Goal: Task Accomplishment & Management: Complete application form

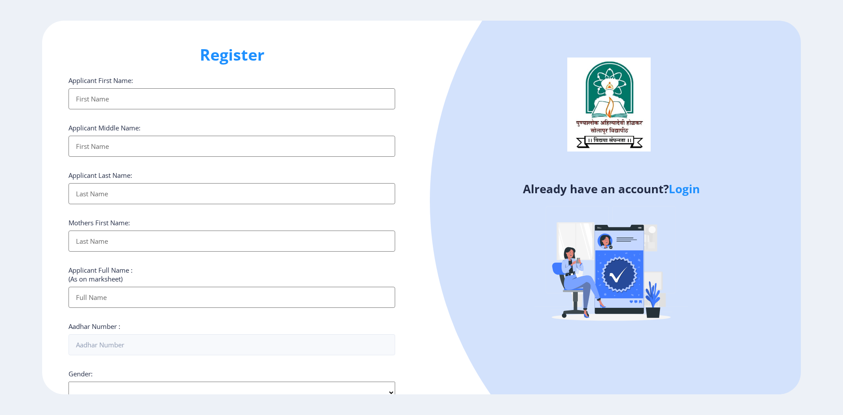
select select
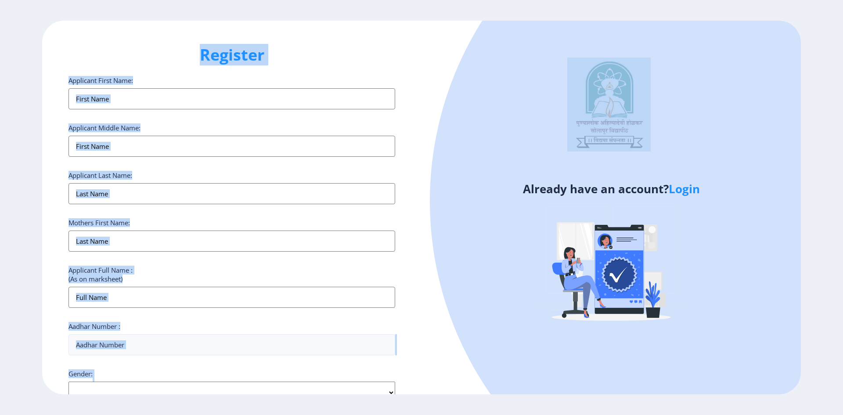
drag, startPoint x: 18, startPoint y: 10, endPoint x: 630, endPoint y: 144, distance: 625.9
click at [629, 132] on div "Register Applicant First Name: Applicant Middle Name: Applicant Last Name: Moth…" at bounding box center [421, 207] width 843 height 415
click at [712, 244] on div at bounding box center [767, 201] width 674 height 674
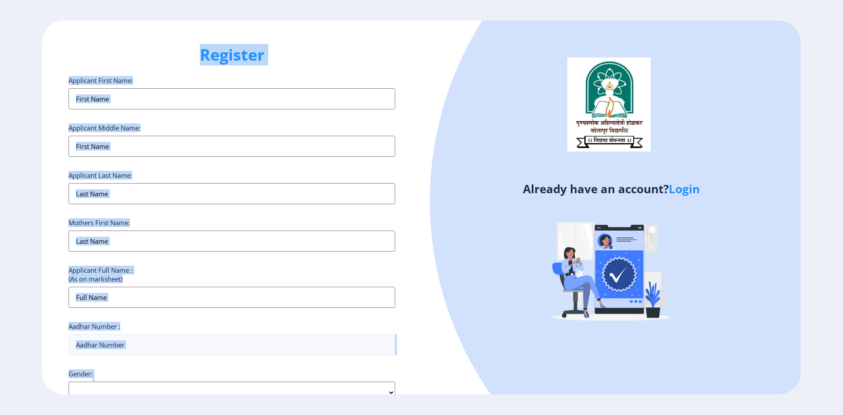
drag, startPoint x: 32, startPoint y: 11, endPoint x: 708, endPoint y: 372, distance: 766.9
click at [709, 371] on div "Register Applicant First Name: Applicant Middle Name: Applicant Last Name: Moth…" at bounding box center [421, 207] width 843 height 415
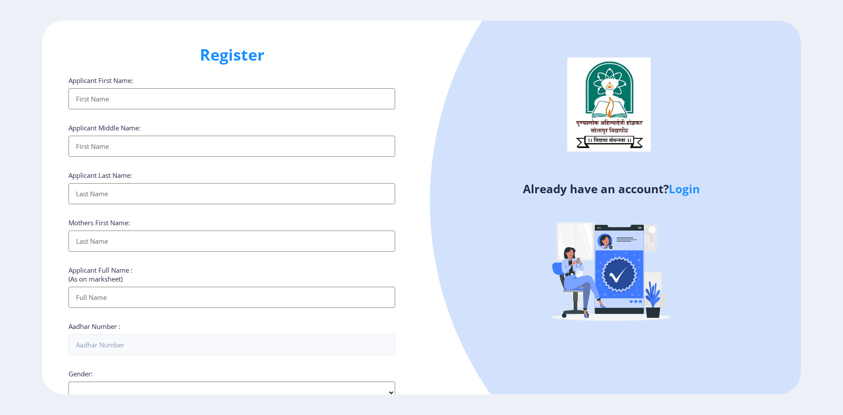
click at [430, 247] on div "Already have an account? Login" at bounding box center [610, 208] width 379 height 374
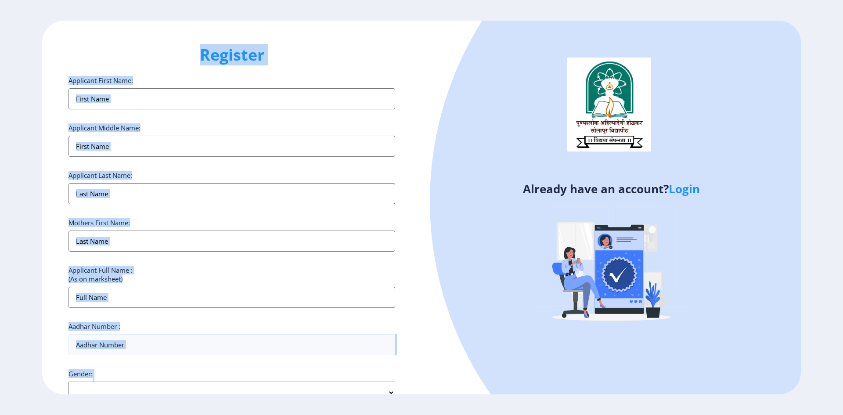
drag, startPoint x: 32, startPoint y: 11, endPoint x: 575, endPoint y: 38, distance: 543.7
click at [576, 34] on div "Register Applicant First Name: Applicant Middle Name: Applicant Last Name: Moth…" at bounding box center [421, 207] width 843 height 415
click at [485, 108] on div at bounding box center [767, 201] width 674 height 674
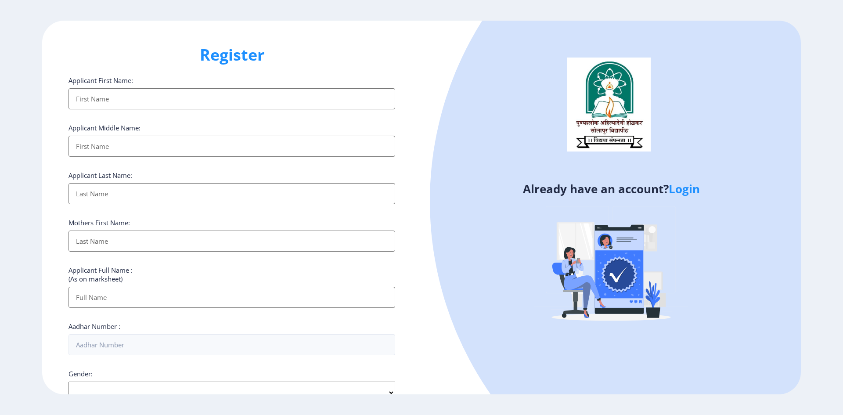
click at [380, 63] on h1 "Register" at bounding box center [231, 54] width 327 height 21
click at [428, 83] on div "Already have an account? Login" at bounding box center [610, 208] width 379 height 374
click at [25, 14] on div "Register Applicant First Name: Applicant Middle Name: Applicant Last Name: Moth…" at bounding box center [421, 207] width 843 height 415
click at [805, 133] on ngx-register "Register Applicant First Name: Applicant Middle Name: Applicant Last Name: Moth…" at bounding box center [421, 208] width 843 height 374
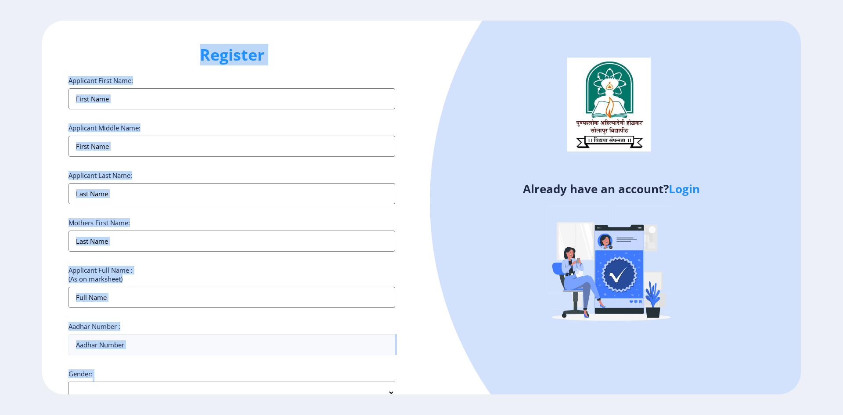
drag, startPoint x: 27, startPoint y: 18, endPoint x: 530, endPoint y: 80, distance: 507.3
click at [530, 80] on div "Register Applicant First Name: Applicant Middle Name: Applicant Last Name: Moth…" at bounding box center [421, 207] width 843 height 415
click at [480, 94] on div at bounding box center [767, 201] width 674 height 674
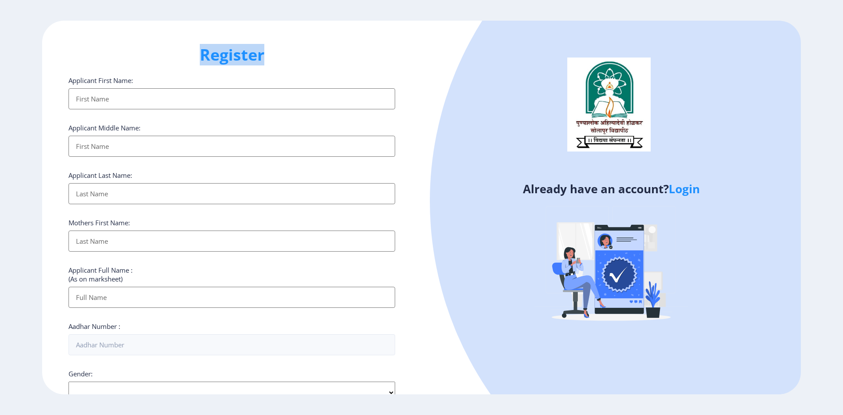
drag, startPoint x: 12, startPoint y: 13, endPoint x: 355, endPoint y: 43, distance: 344.6
click at [355, 43] on div "Register Applicant First Name: Applicant Middle Name: Applicant Last Name: Moth…" at bounding box center [421, 207] width 843 height 415
click at [454, 89] on div at bounding box center [767, 201] width 674 height 674
drag, startPoint x: 29, startPoint y: 16, endPoint x: 275, endPoint y: 66, distance: 250.4
click at [275, 66] on div "Register Applicant First Name: Applicant Middle Name: Applicant Last Name: Moth…" at bounding box center [421, 207] width 843 height 415
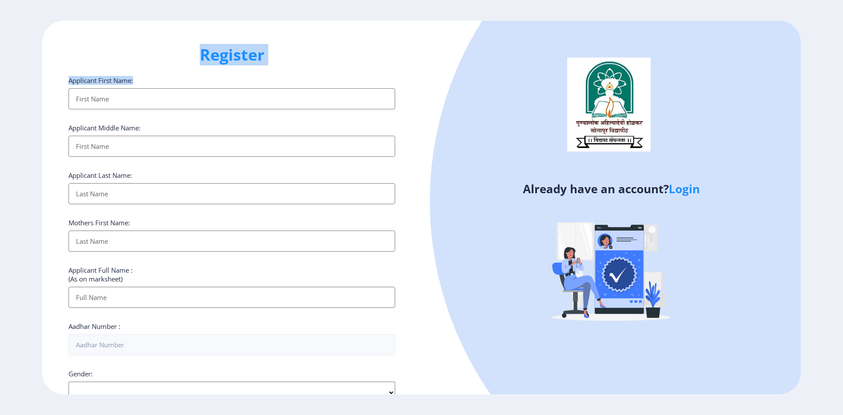
click at [301, 53] on h1 "Register" at bounding box center [231, 54] width 327 height 21
drag, startPoint x: 41, startPoint y: 16, endPoint x: 404, endPoint y: 88, distance: 370.1
click at [404, 88] on div "Register Applicant First Name: Applicant Middle Name: Applicant Last Name: Moth…" at bounding box center [421, 207] width 843 height 415
click at [444, 99] on div "Already have an account? Login" at bounding box center [610, 208] width 379 height 374
click at [156, 98] on input "Applicant First Name:" at bounding box center [231, 98] width 327 height 21
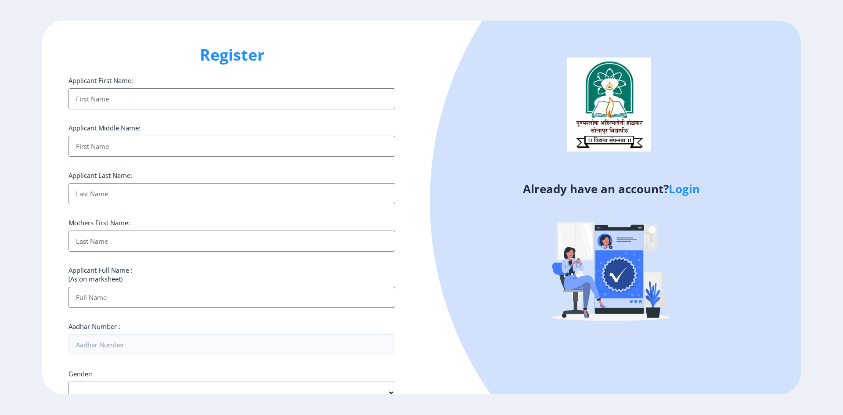
type input "s"
